Goal: Task Accomplishment & Management: Use online tool/utility

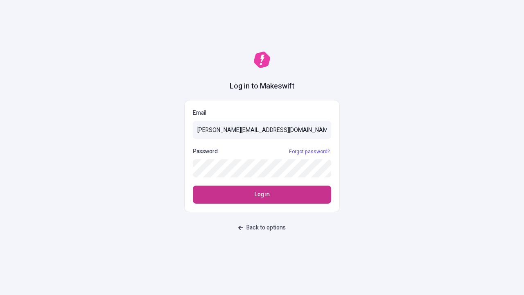
click at [262, 195] on span "Log in" at bounding box center [262, 194] width 15 height 9
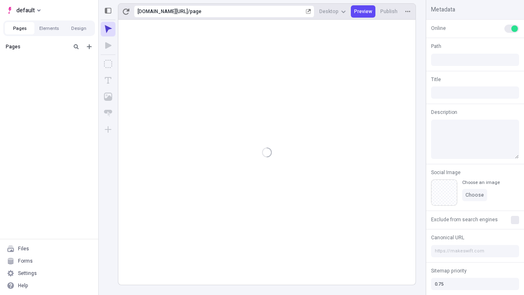
type input "/page"
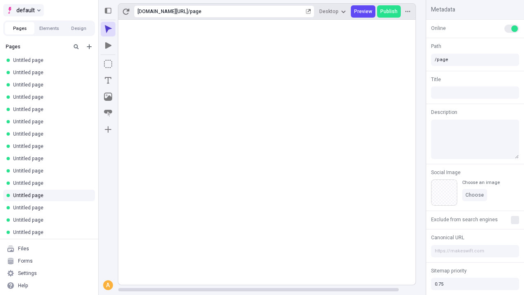
click at [23, 10] on span "default" at bounding box center [25, 10] width 18 height 10
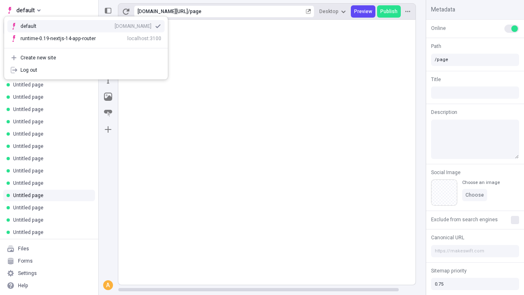
click at [115, 25] on div "qee9k4dy7d.staging.makeswift.site" at bounding box center [133, 26] width 37 height 7
click at [89, 47] on icon "Add new" at bounding box center [89, 46] width 5 height 5
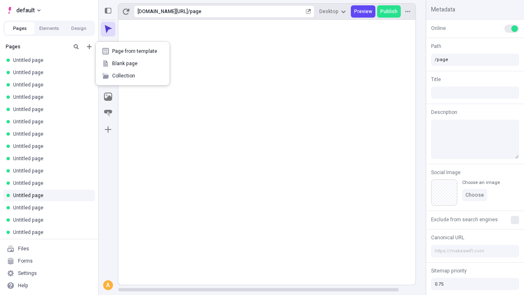
click at [133, 64] on span "Blank page" at bounding box center [137, 63] width 51 height 7
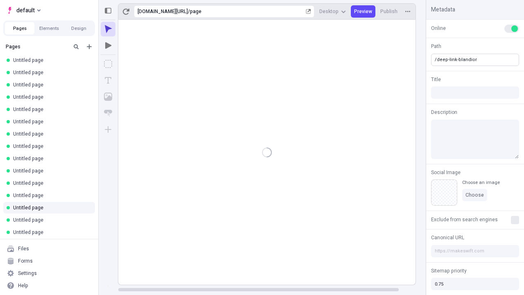
type input "/deep-link-blandior"
type input "/page-2"
